Goal: Transaction & Acquisition: Subscribe to service/newsletter

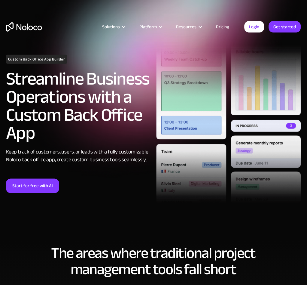
click at [227, 25] on link "Pricing" at bounding box center [223, 27] width 28 height 8
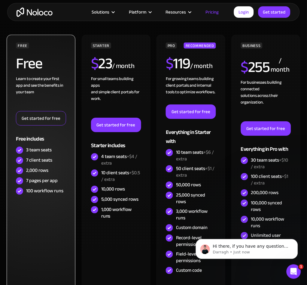
click at [50, 120] on link "Get started for free" at bounding box center [41, 118] width 50 height 14
click at [54, 112] on link "Get started for free" at bounding box center [41, 118] width 50 height 14
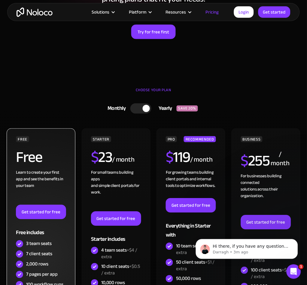
scroll to position [107, 0]
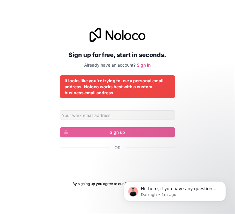
click at [78, 79] on div "It looks like you're trying to use a personal email address. Noloco works best …" at bounding box center [118, 87] width 106 height 18
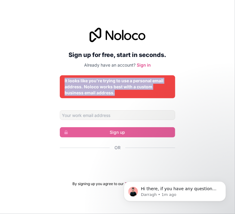
click at [78, 79] on div "It looks like you're trying to use a personal email address. Noloco works best …" at bounding box center [118, 87] width 106 height 18
click at [82, 80] on div "It looks like you're trying to use a personal email address. Noloco works best …" at bounding box center [118, 87] width 106 height 18
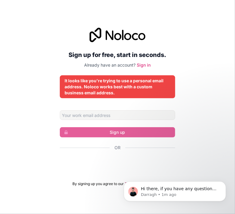
click at [75, 79] on div "It looks like you're trying to use a personal email address. Noloco works best …" at bounding box center [118, 87] width 106 height 18
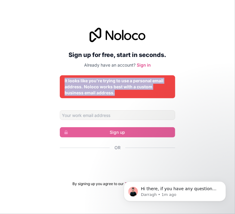
click at [75, 79] on div "It looks like you're trying to use a personal email address. Noloco works best …" at bounding box center [118, 87] width 106 height 18
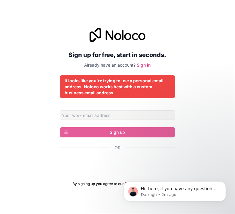
click at [182, 108] on div "Sign up for free, start in seconds. Already have an account? Sign in It looks l…" at bounding box center [117, 106] width 235 height 175
click at [222, 182] on button "Dismiss notification" at bounding box center [224, 183] width 8 height 8
